Goal: Book appointment/travel/reservation

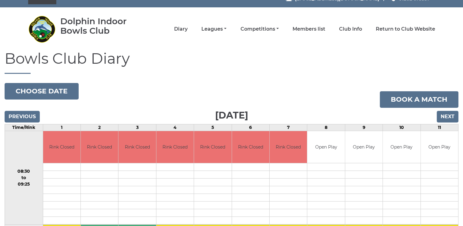
scroll to position [11, 0]
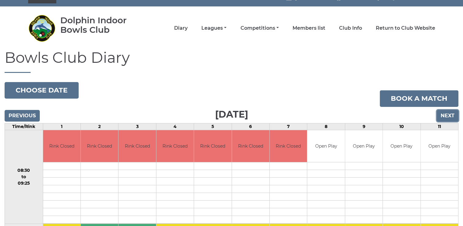
click at [450, 114] on input "Next" at bounding box center [448, 116] width 22 height 12
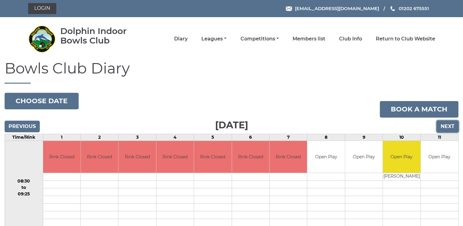
click at [449, 124] on input "Next" at bounding box center [448, 127] width 22 height 12
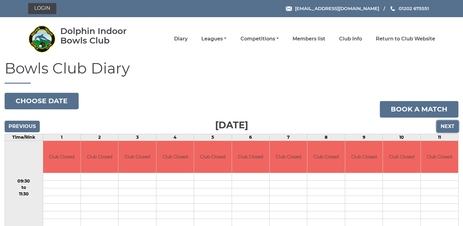
click at [449, 124] on input "Next" at bounding box center [448, 127] width 22 height 12
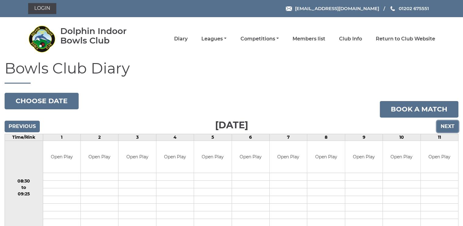
click at [447, 123] on input "Next" at bounding box center [448, 127] width 22 height 12
